Goal: Check status: Verify the current state of an ongoing process or item

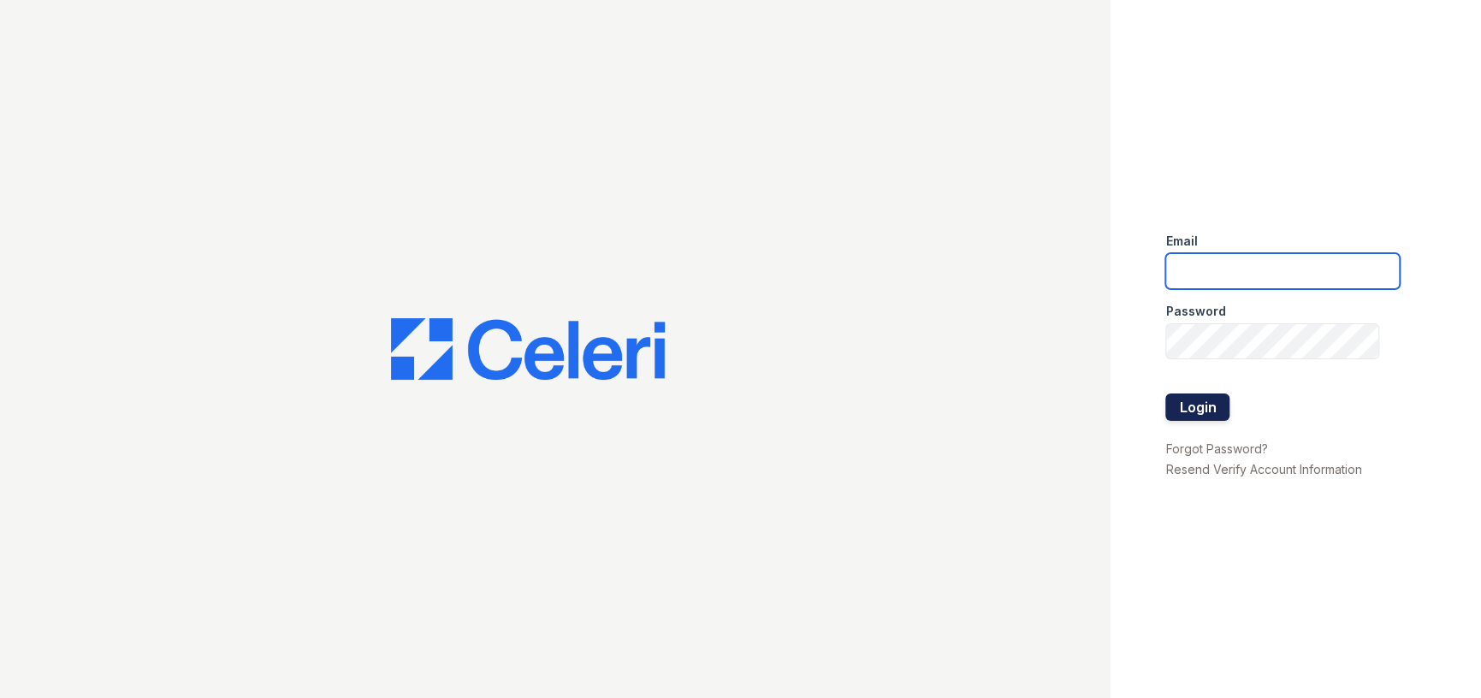
type input "[EMAIL_ADDRESS][DOMAIN_NAME]"
click at [1194, 406] on button "Login" at bounding box center [1197, 407] width 64 height 27
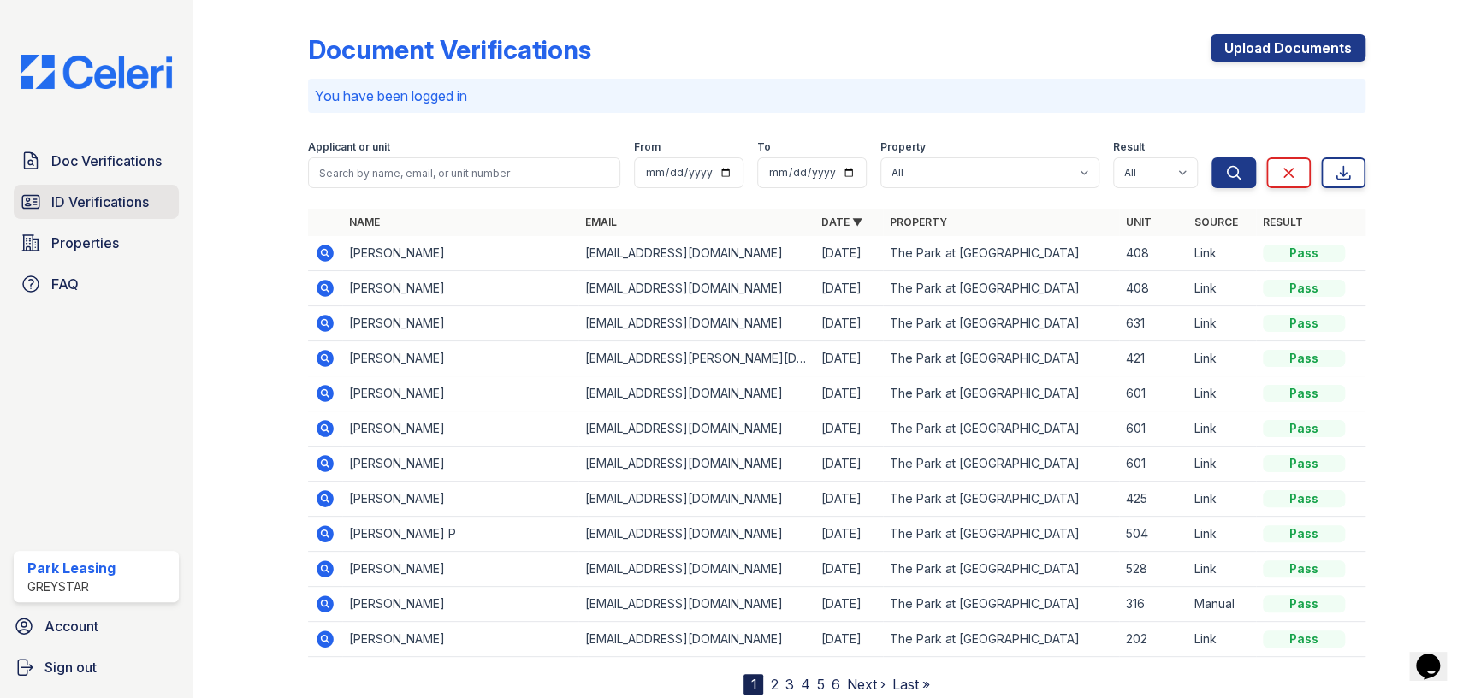
click at [139, 192] on span "ID Verifications" at bounding box center [100, 202] width 98 height 21
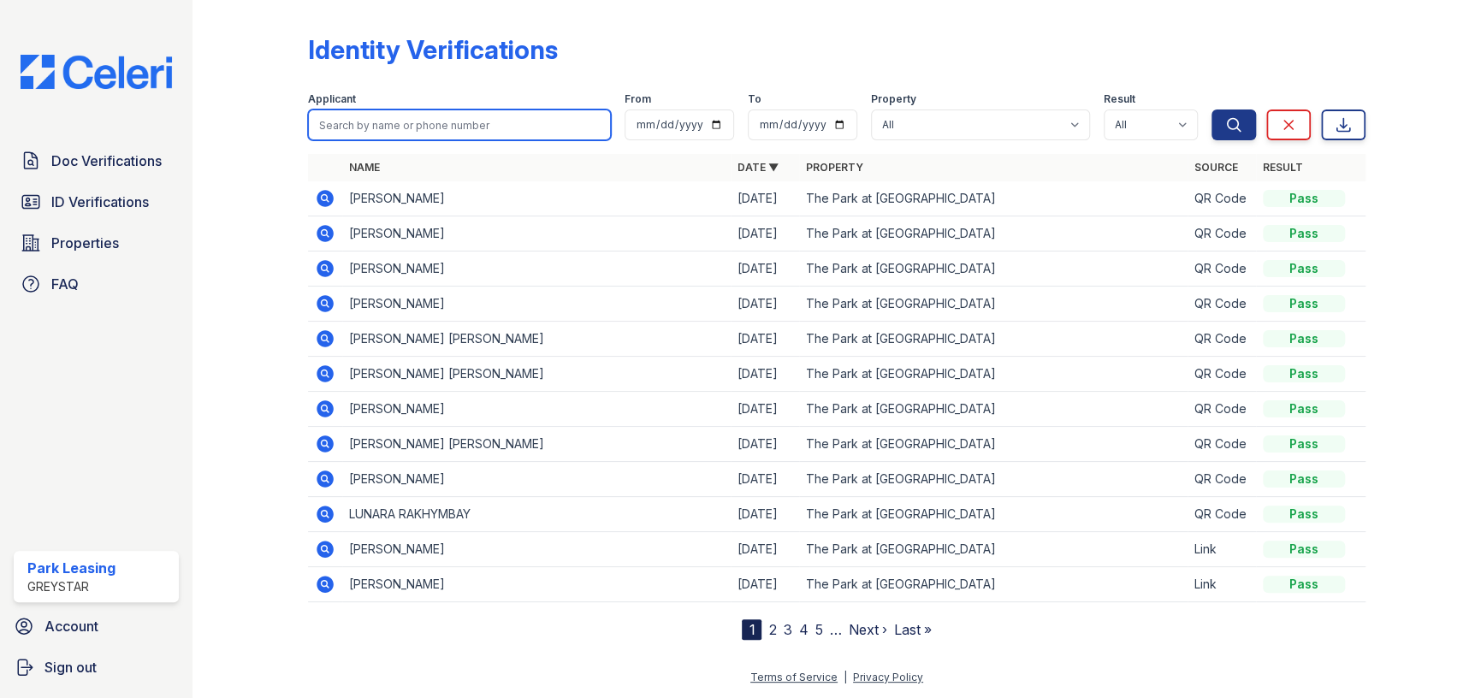
click at [496, 118] on input "search" at bounding box center [459, 125] width 303 height 31
click at [453, 148] on div at bounding box center [837, 150] width 1058 height 7
click at [455, 138] on input "search" at bounding box center [459, 125] width 303 height 31
type input "[PERSON_NAME]"
click at [1212, 110] on button "Search" at bounding box center [1234, 125] width 44 height 31
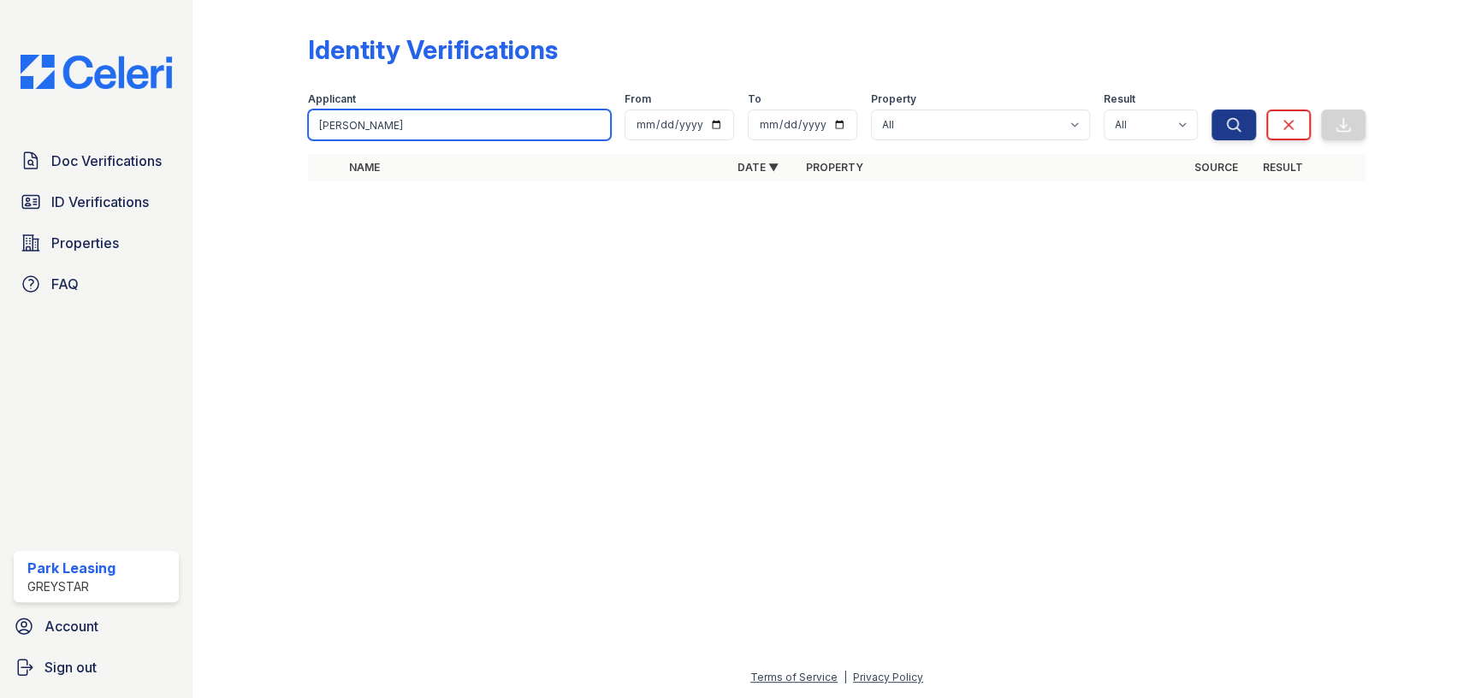
click at [596, 127] on input "[PERSON_NAME]" at bounding box center [459, 125] width 303 height 31
